Goal: Navigation & Orientation: Find specific page/section

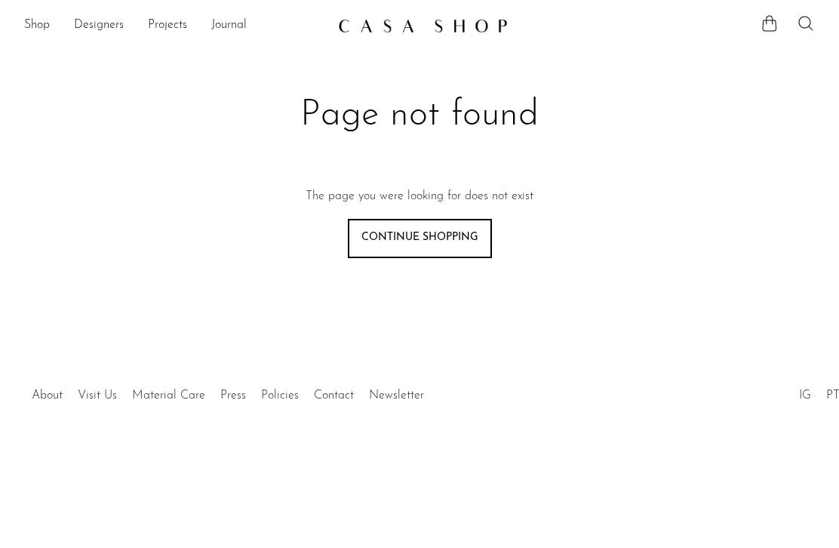
click at [45, 30] on link "Shop" at bounding box center [37, 26] width 26 height 20
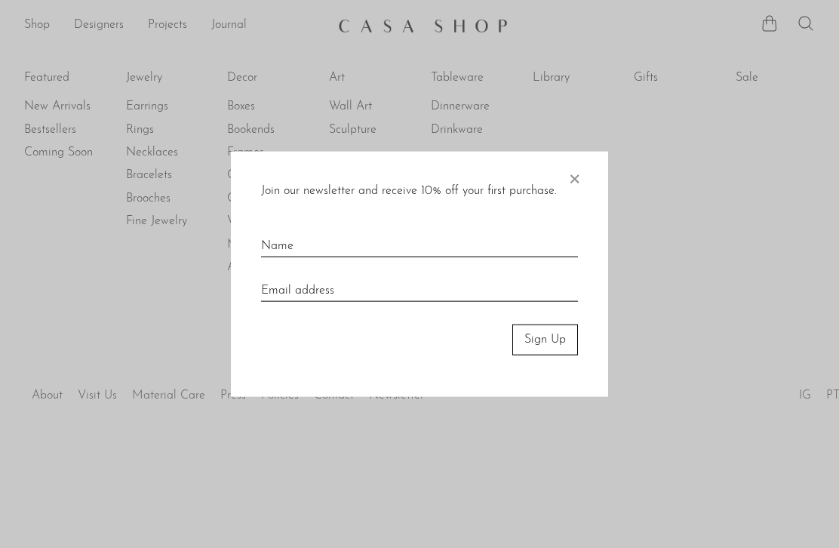
click at [63, 113] on div at bounding box center [419, 274] width 839 height 548
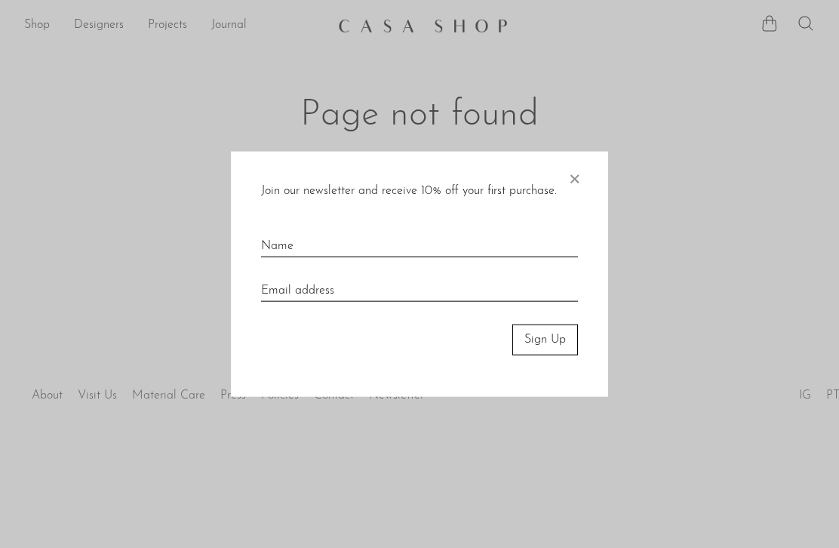
click at [581, 175] on span "×" at bounding box center [574, 176] width 15 height 48
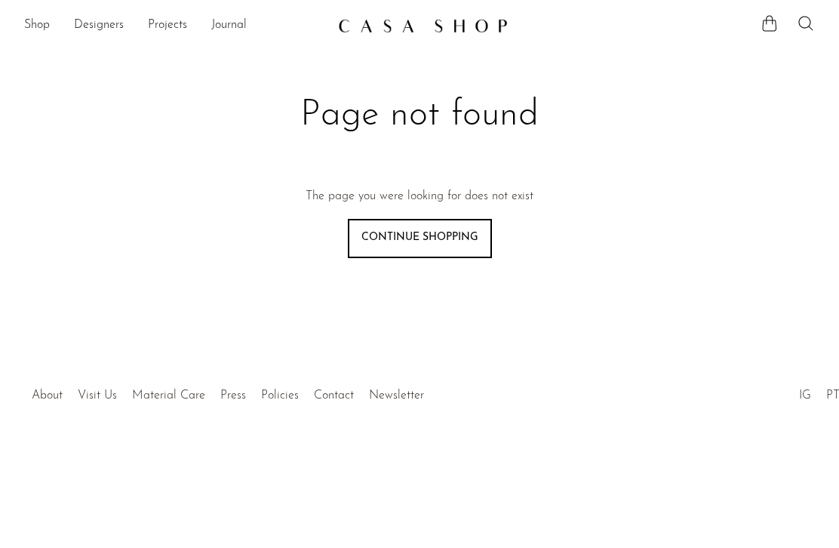
click at [42, 32] on link "Shop" at bounding box center [37, 26] width 26 height 20
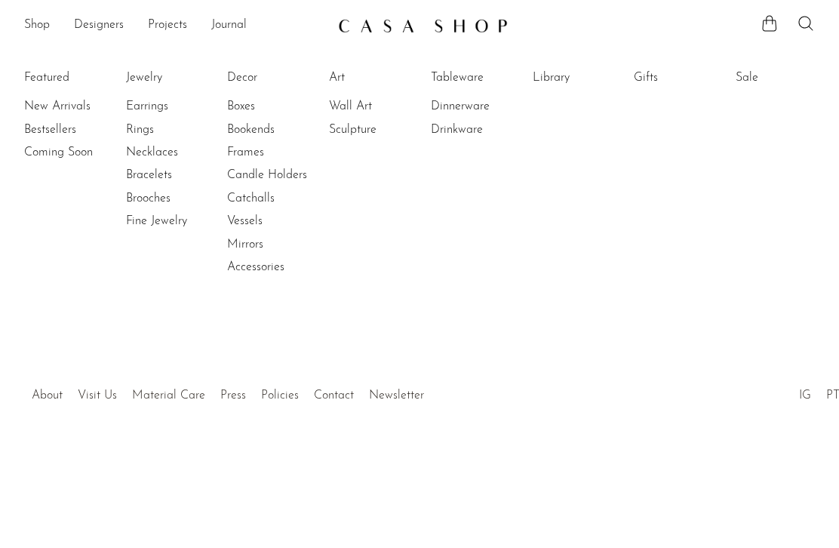
click at [80, 98] on link "New Arrivals" at bounding box center [80, 106] width 113 height 17
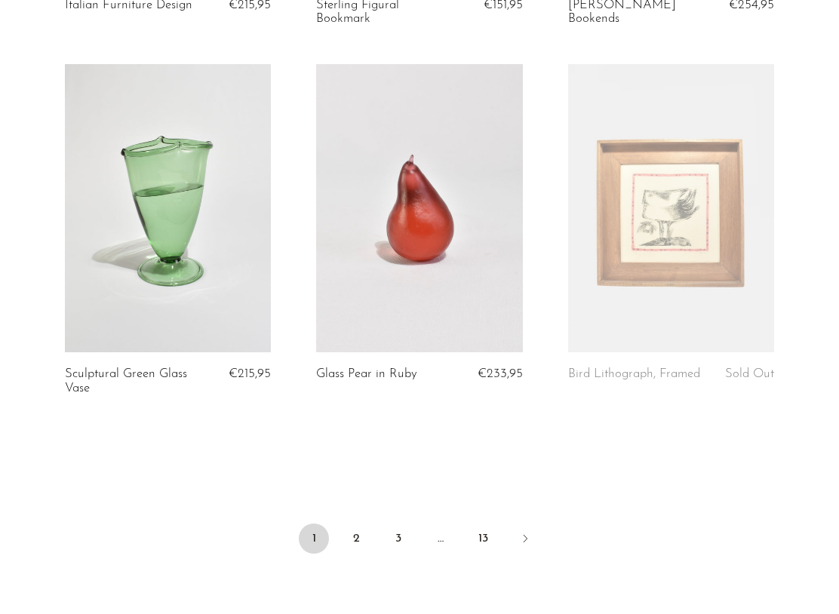
scroll to position [4221, 0]
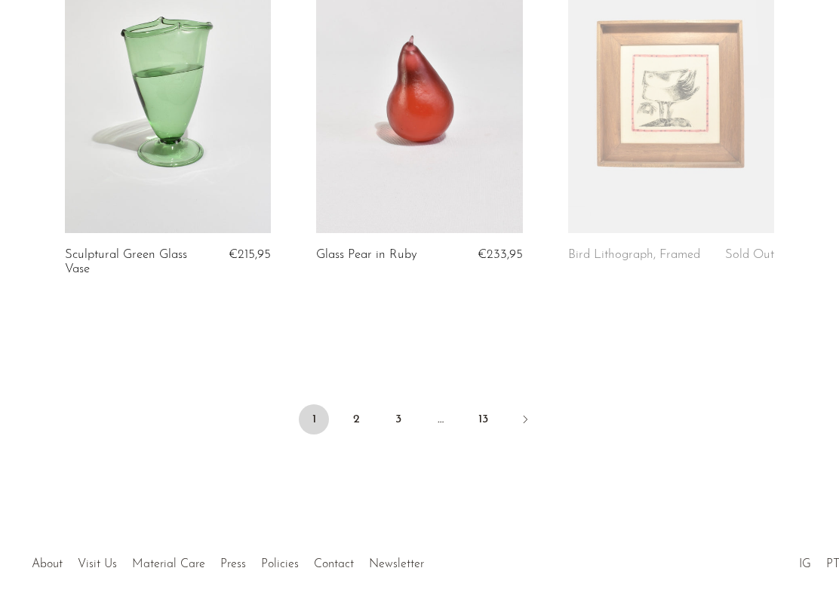
click at [362, 417] on link "2" at bounding box center [356, 420] width 30 height 30
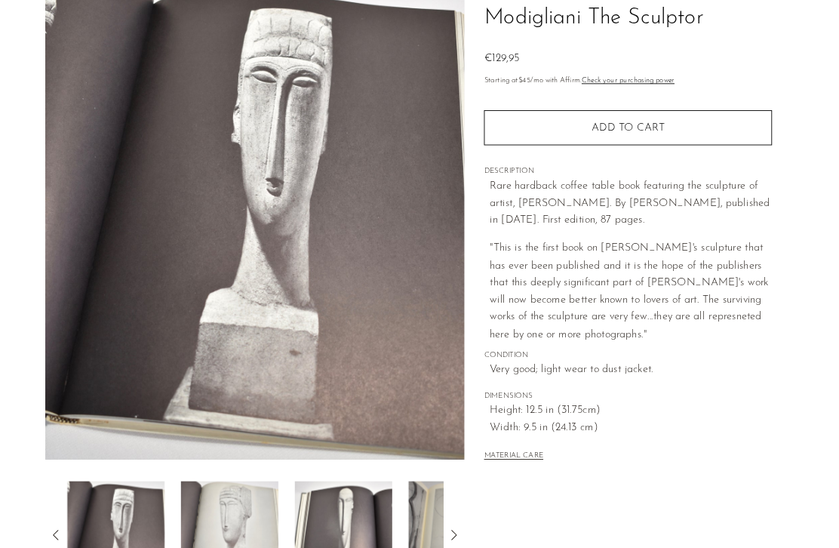
scroll to position [190, 0]
